Goal: Information Seeking & Learning: Check status

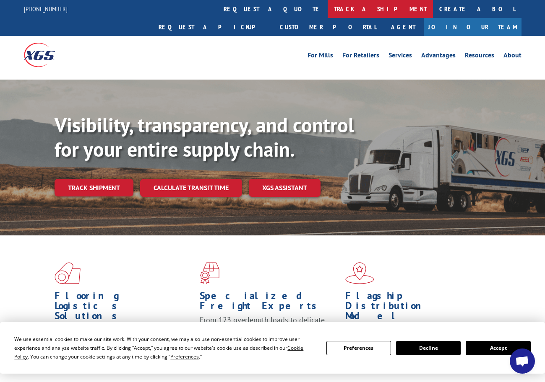
click at [327, 11] on link "track a shipment" at bounding box center [379, 9] width 105 height 18
click at [327, 8] on link "track a shipment" at bounding box center [379, 9] width 105 height 18
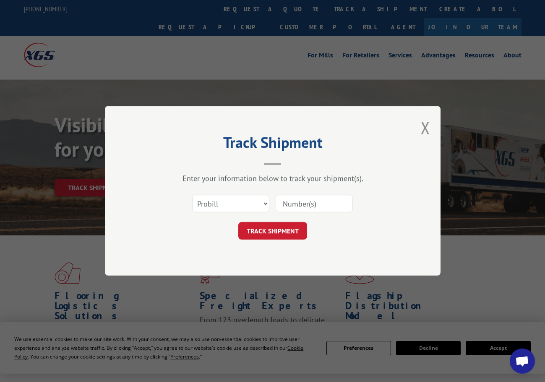
click at [299, 204] on input at bounding box center [314, 204] width 77 height 18
type input "17402158"
click button "TRACK SHIPMENT" at bounding box center [272, 232] width 69 height 18
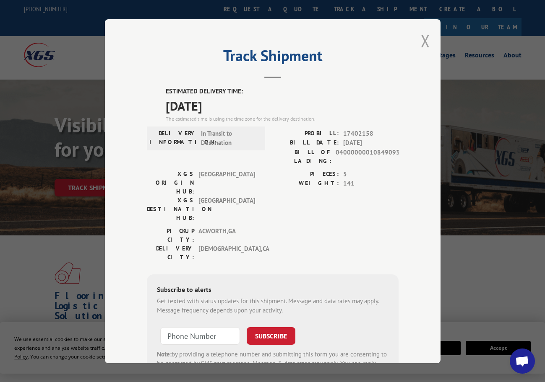
click at [422, 41] on button "Close modal" at bounding box center [425, 41] width 9 height 22
